Goal: Navigation & Orientation: Find specific page/section

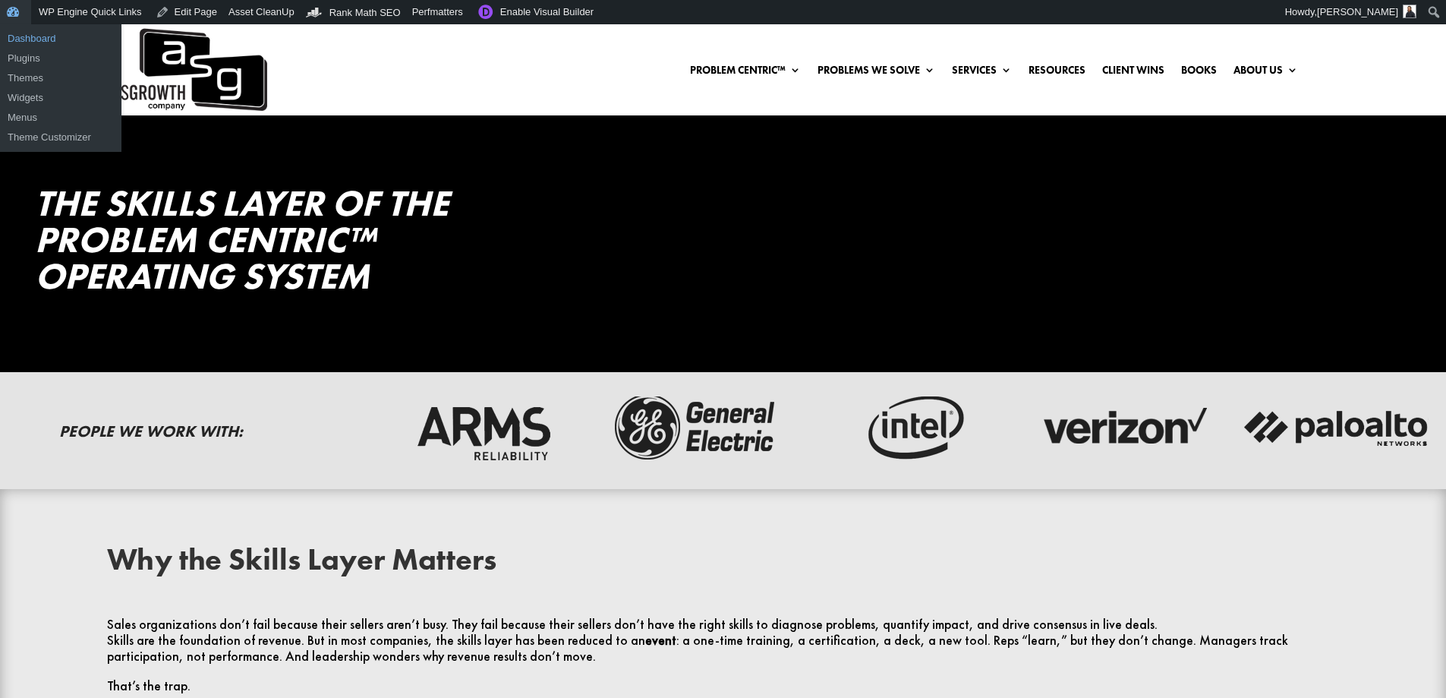
click at [18, 33] on link "Dashboard" at bounding box center [60, 39] width 121 height 20
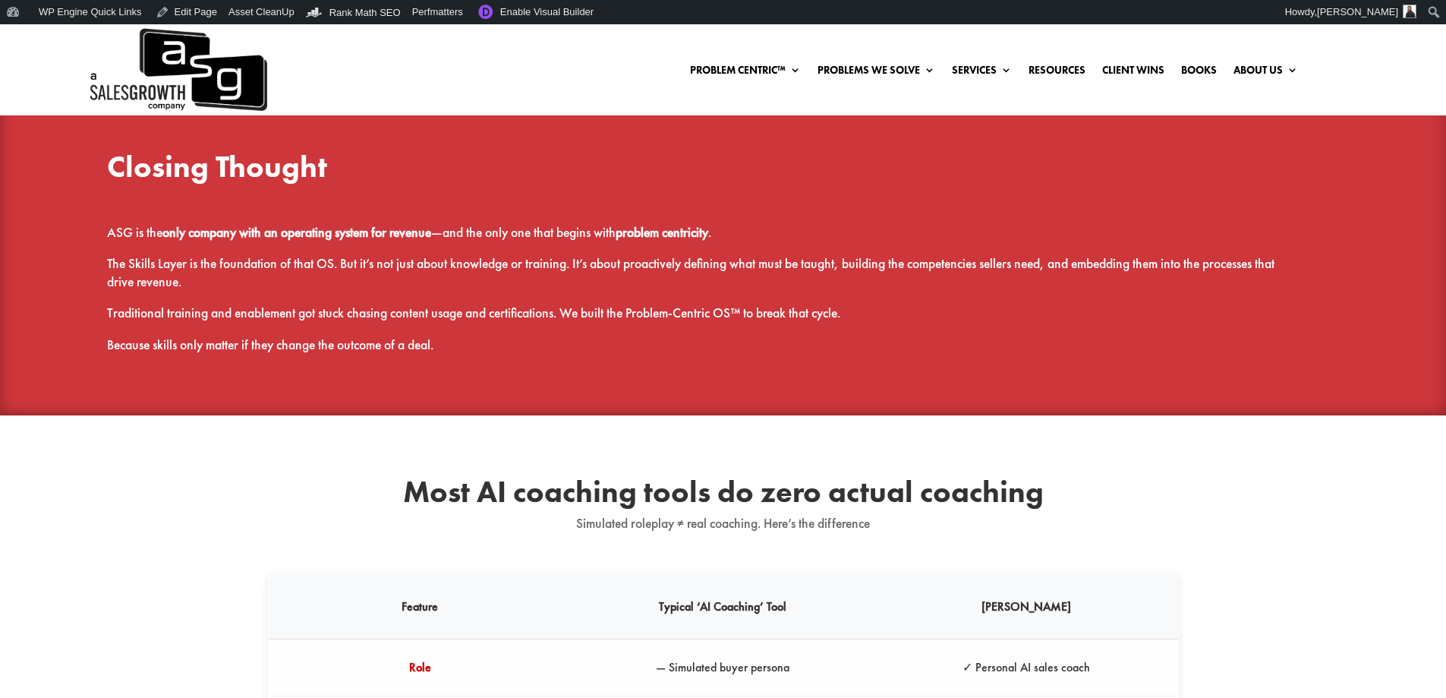
scroll to position [3113, 0]
